Goal: Information Seeking & Learning: Learn about a topic

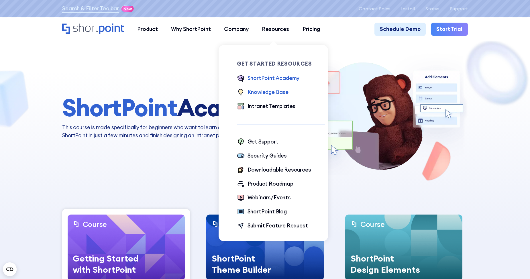
click at [262, 93] on div "Knowledge Base" at bounding box center [268, 92] width 41 height 8
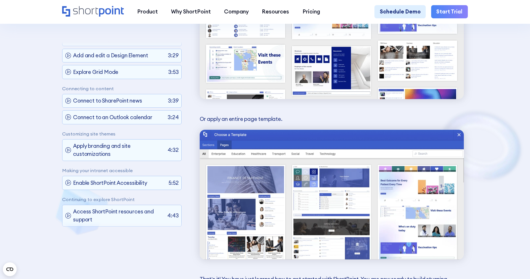
scroll to position [2207, 0]
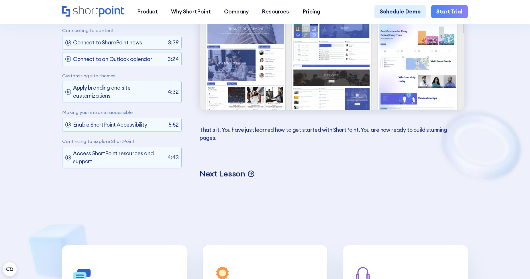
click at [226, 179] on p "Next Lesson" at bounding box center [223, 174] width 46 height 10
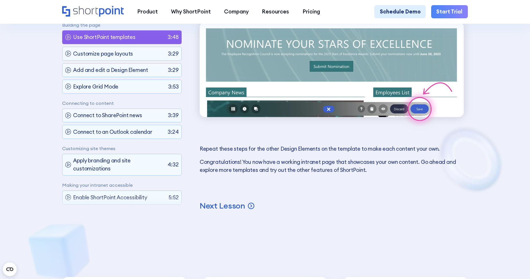
scroll to position [17, 0]
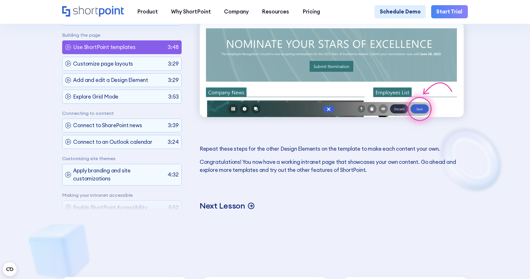
click at [227, 211] on p "Next Lesson" at bounding box center [223, 206] width 46 height 10
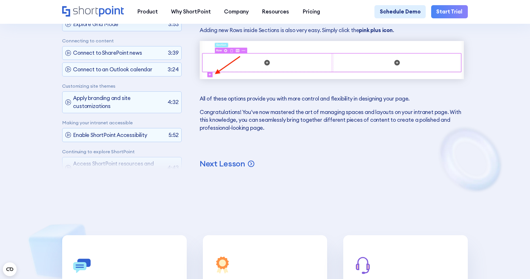
scroll to position [3514, 0]
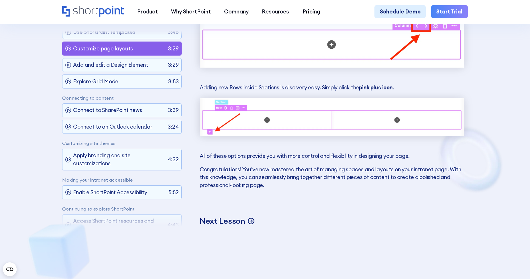
click at [228, 226] on p "Next Lesson" at bounding box center [223, 221] width 46 height 10
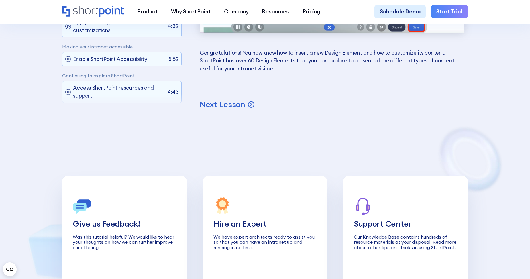
scroll to position [4718, 0]
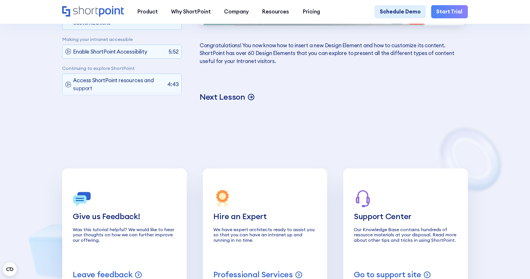
click at [239, 102] on p "Next Lesson" at bounding box center [223, 97] width 46 height 10
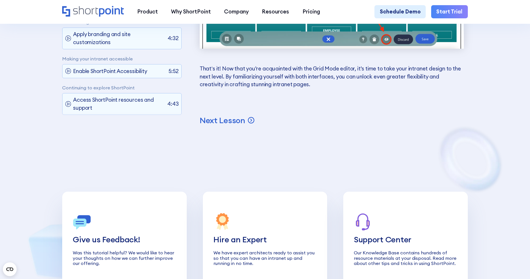
scroll to position [4746, 0]
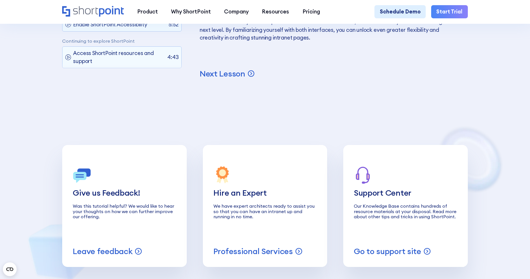
click at [239, 79] on p "Next Lesson" at bounding box center [223, 74] width 46 height 10
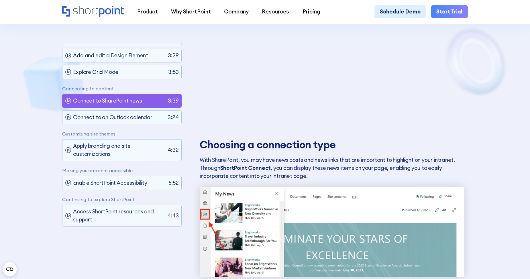
scroll to position [475, 0]
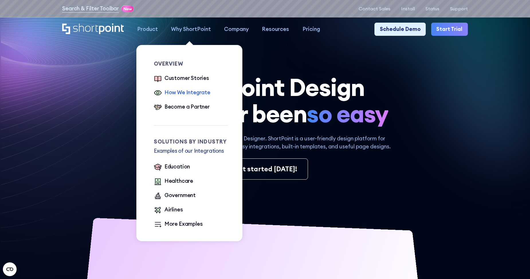
click at [183, 93] on div "How We Integrate" at bounding box center [188, 93] width 46 height 8
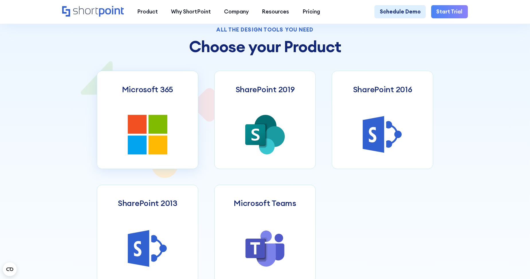
scroll to position [315, 0]
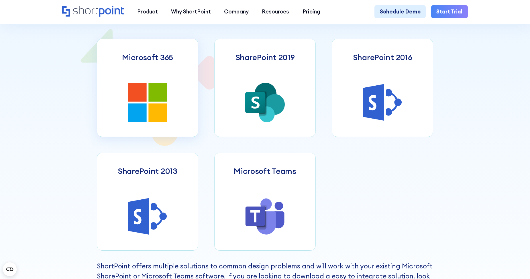
click at [132, 93] on icon at bounding box center [137, 92] width 19 height 19
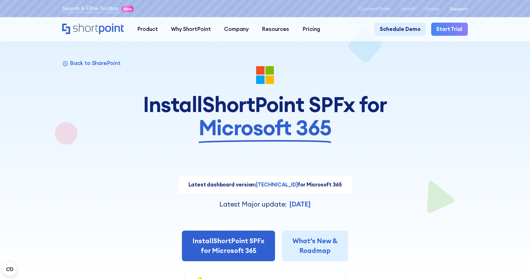
click at [465, 9] on p "Support" at bounding box center [459, 8] width 18 height 5
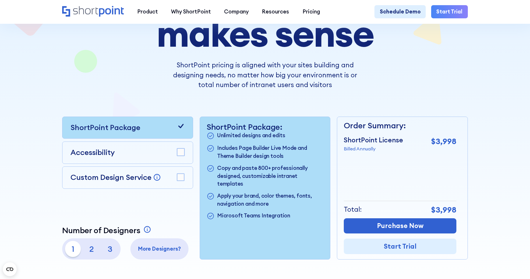
scroll to position [86, 0]
